Goal: Transaction & Acquisition: Purchase product/service

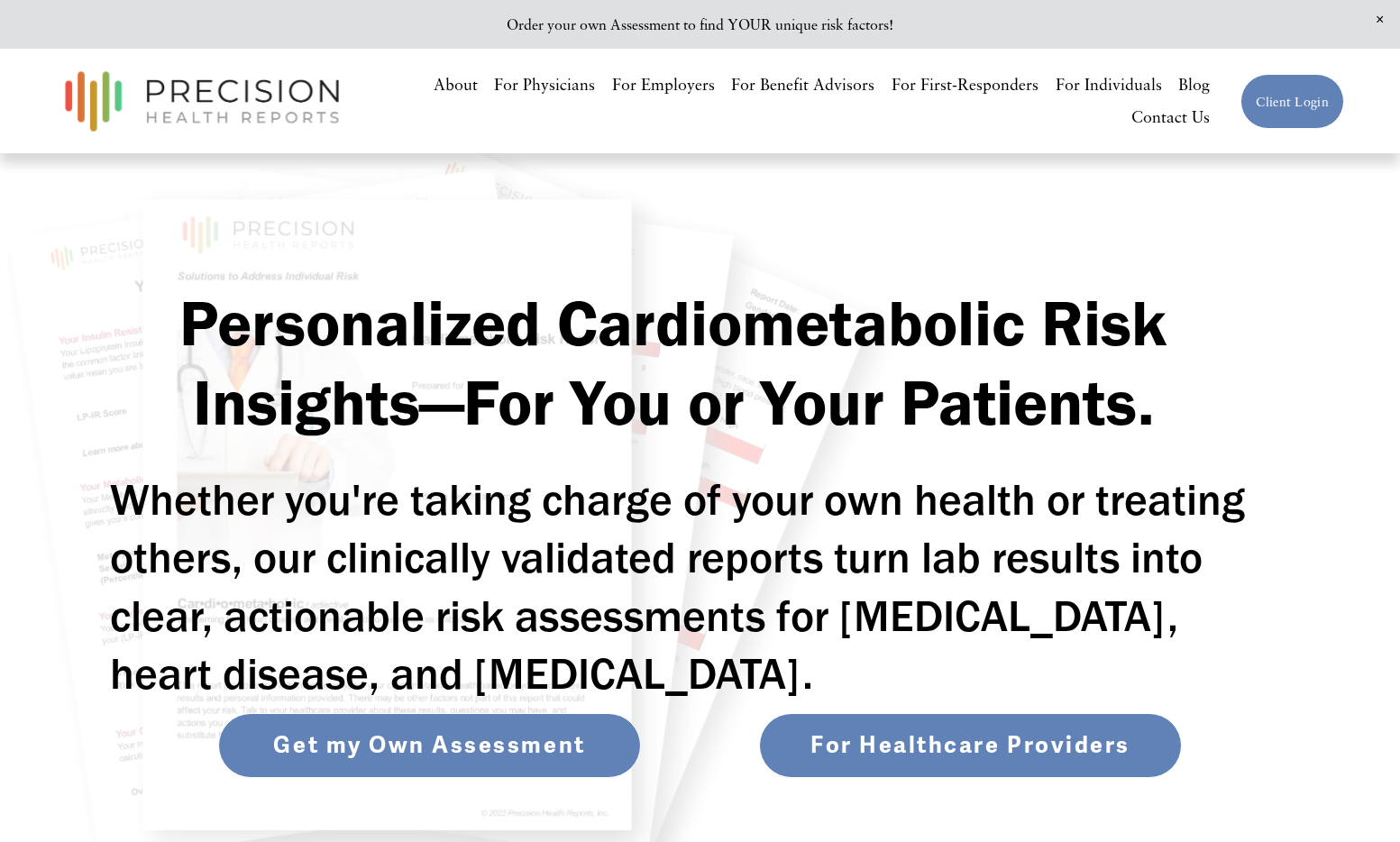
click at [459, 746] on link "Get my Own Assessment" at bounding box center [429, 744] width 423 height 65
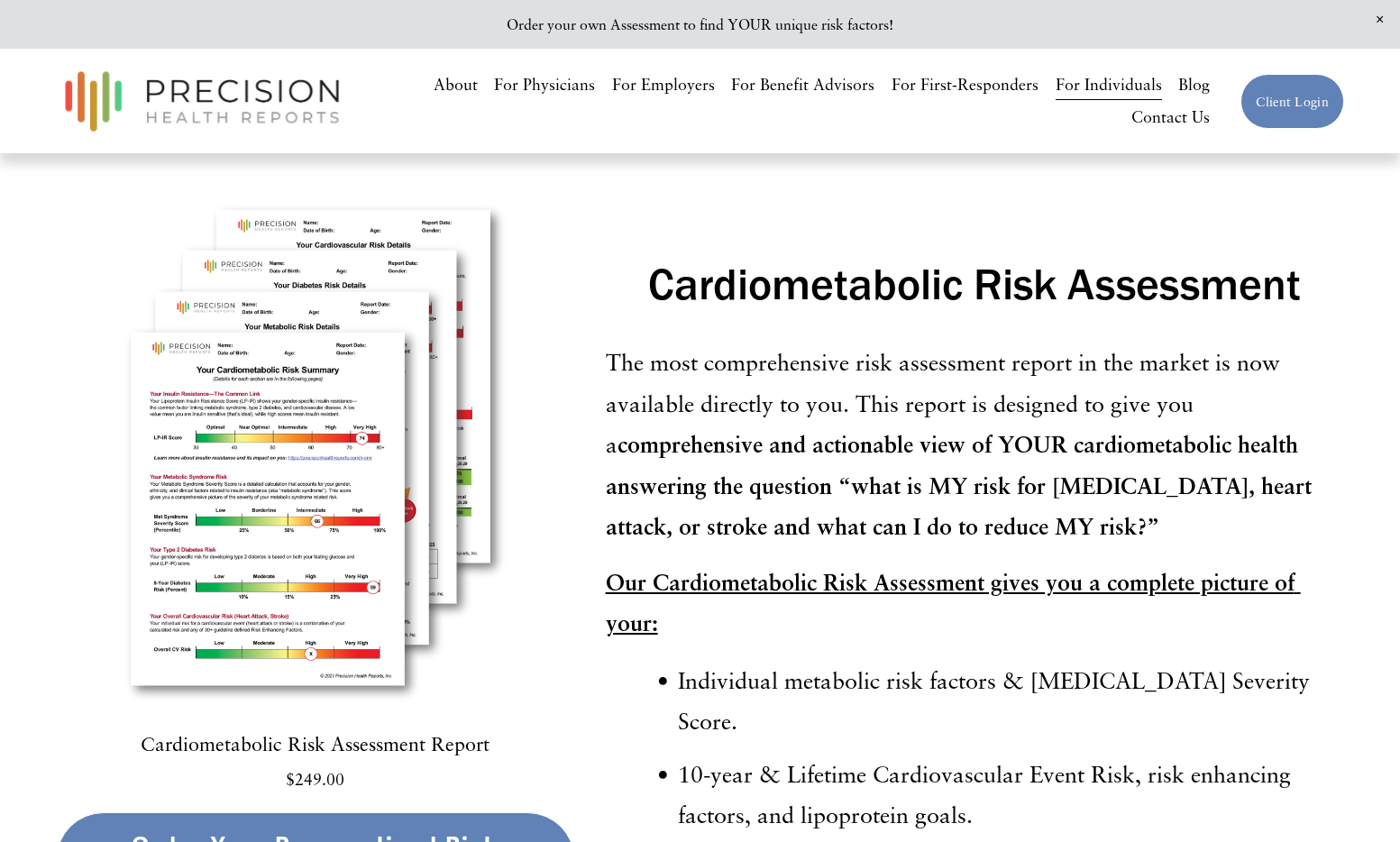
scroll to position [4131, 0]
